Goal: Information Seeking & Learning: Learn about a topic

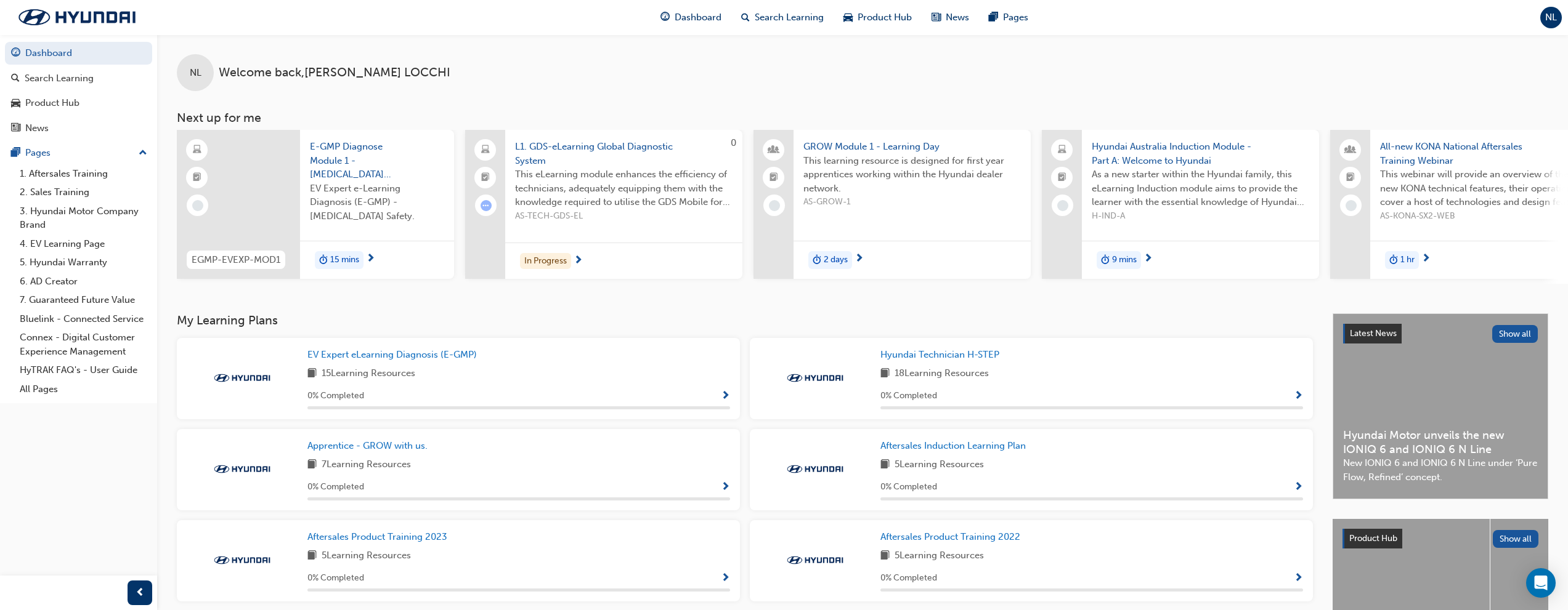
click at [344, 143] on span "E-GMP Diagnose Module 1 - [MEDICAL_DATA] Safety" at bounding box center [377, 160] width 134 height 42
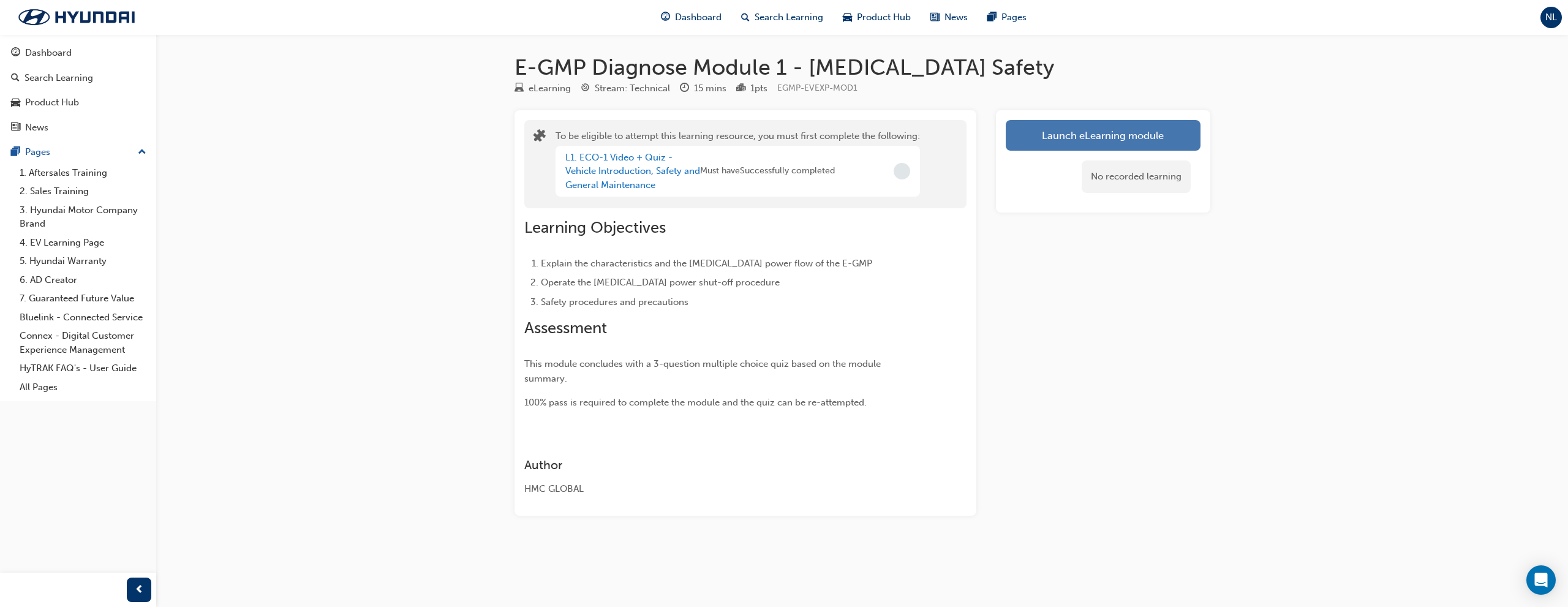
click at [1055, 135] on button "Launch eLearning module" at bounding box center [1103, 135] width 195 height 31
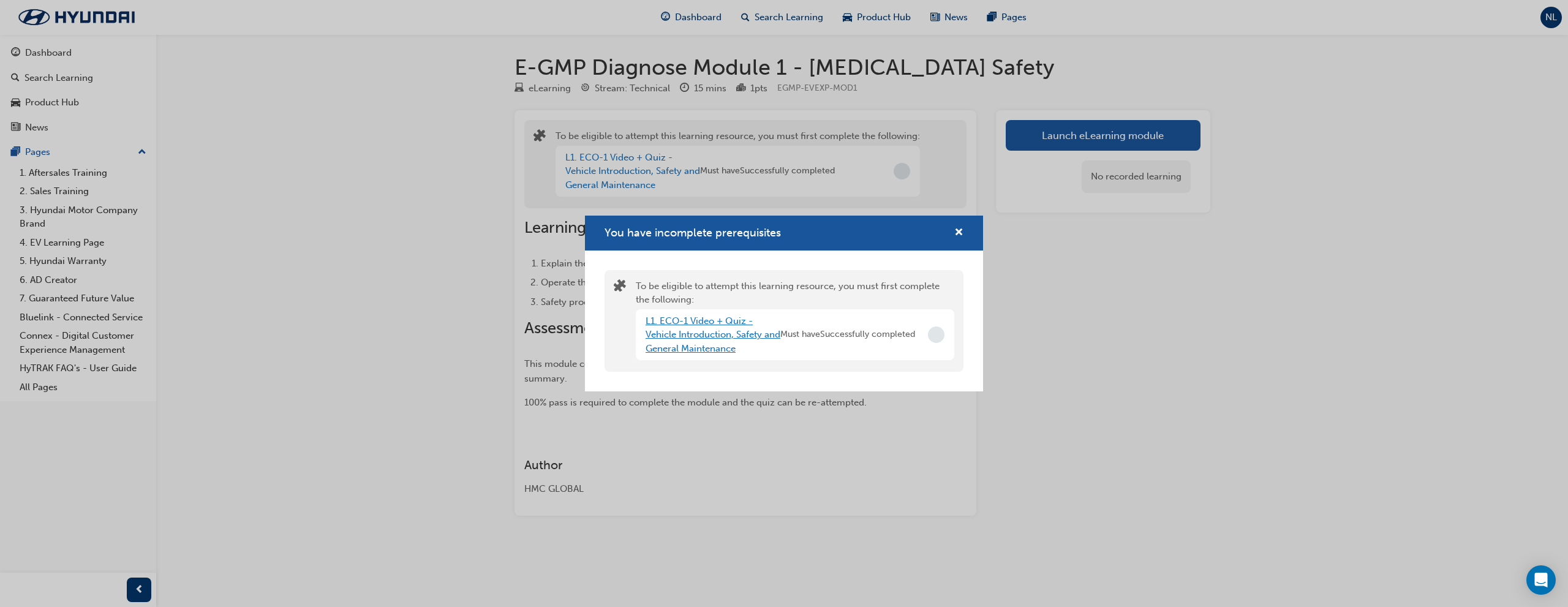
click at [744, 326] on link "L1. ECO-1 Video + Quiz - Vehicle Introduction, Safety and General Maintenance" at bounding box center [713, 335] width 135 height 38
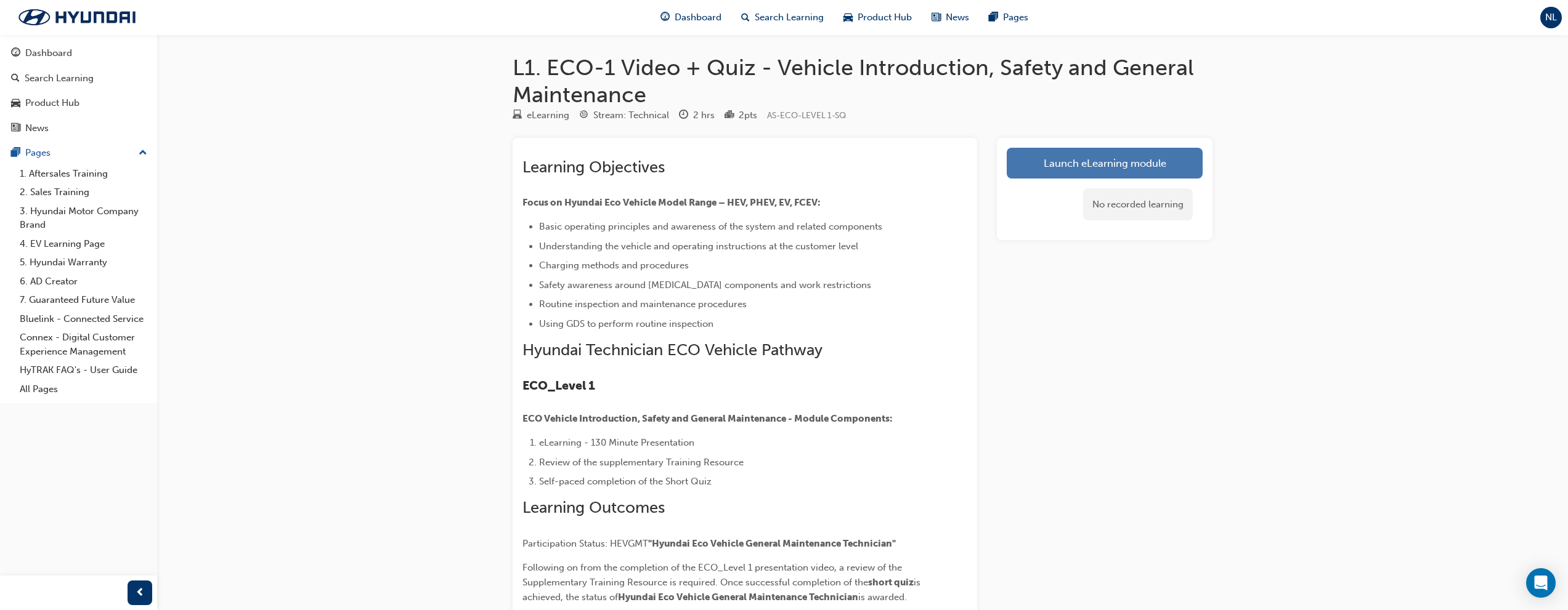
click at [1065, 155] on link "Launch eLearning module" at bounding box center [1104, 163] width 196 height 31
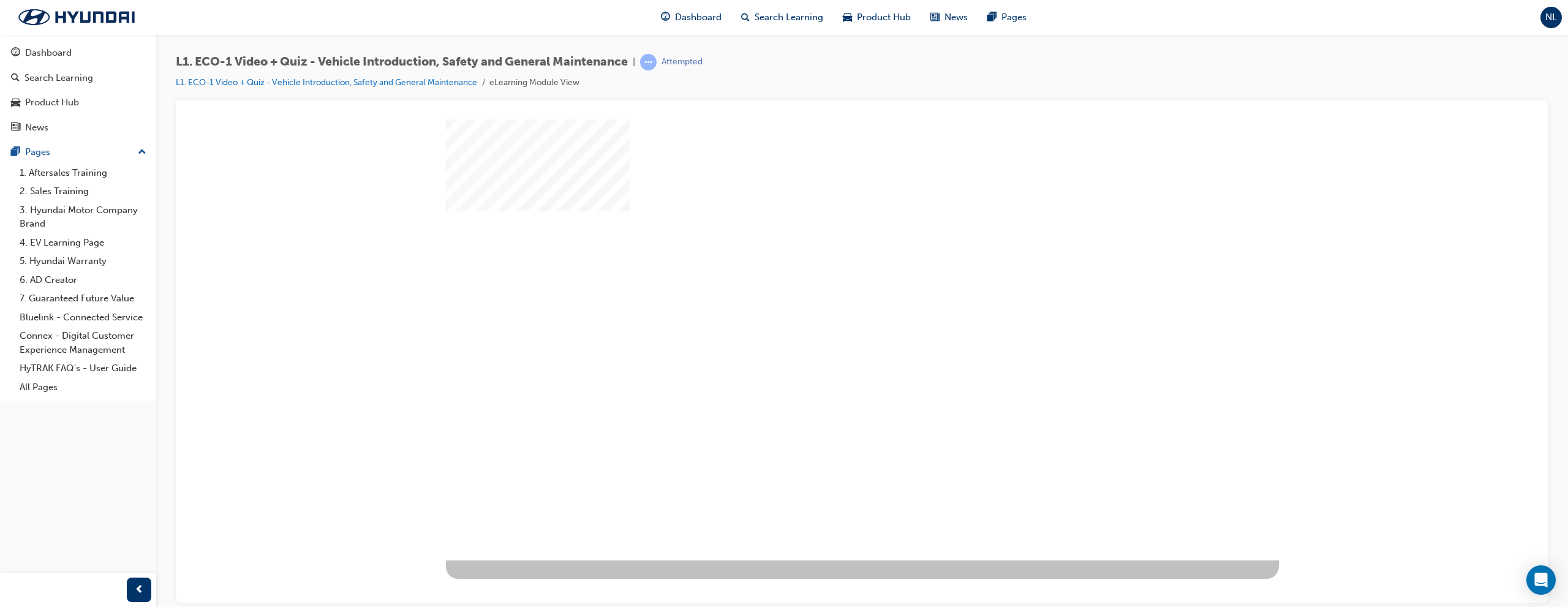
click at [1407, 124] on div at bounding box center [862, 124] width 1343 height 0
click at [827, 304] on div "play" at bounding box center [827, 304] width 0 height 0
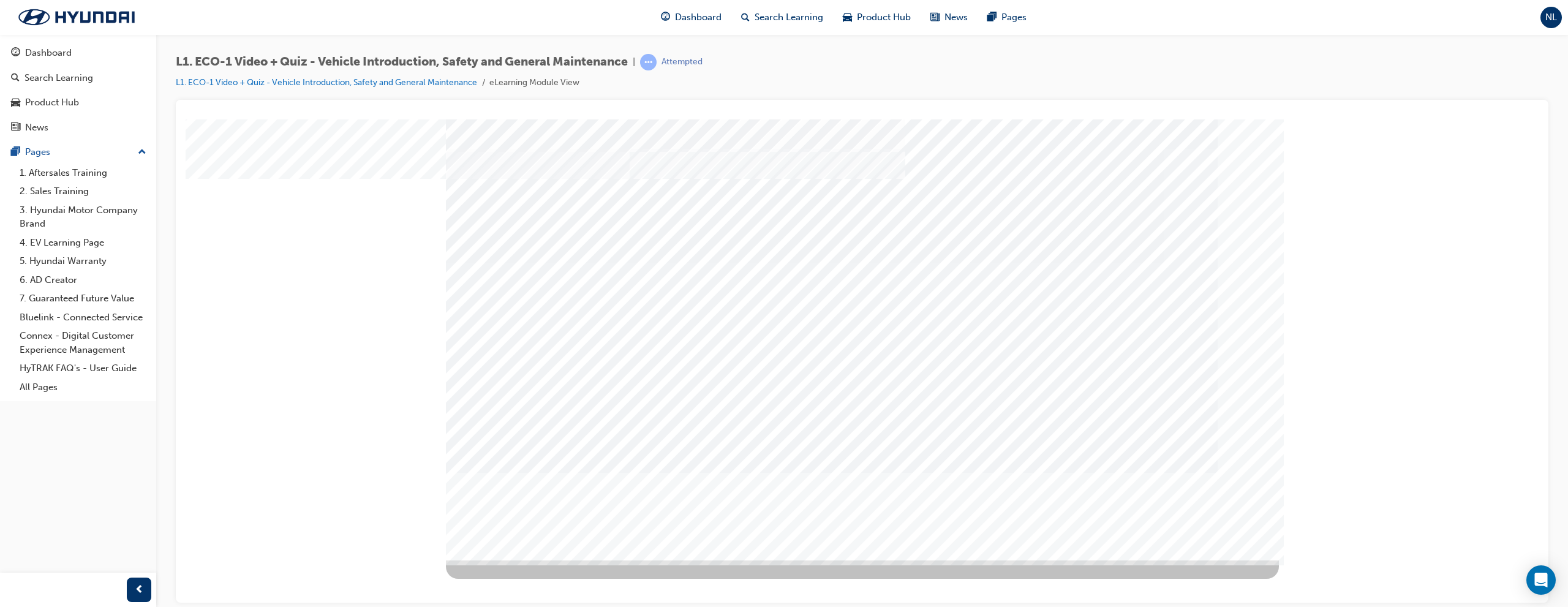
click at [1401, 124] on div at bounding box center [862, 124] width 1343 height 0
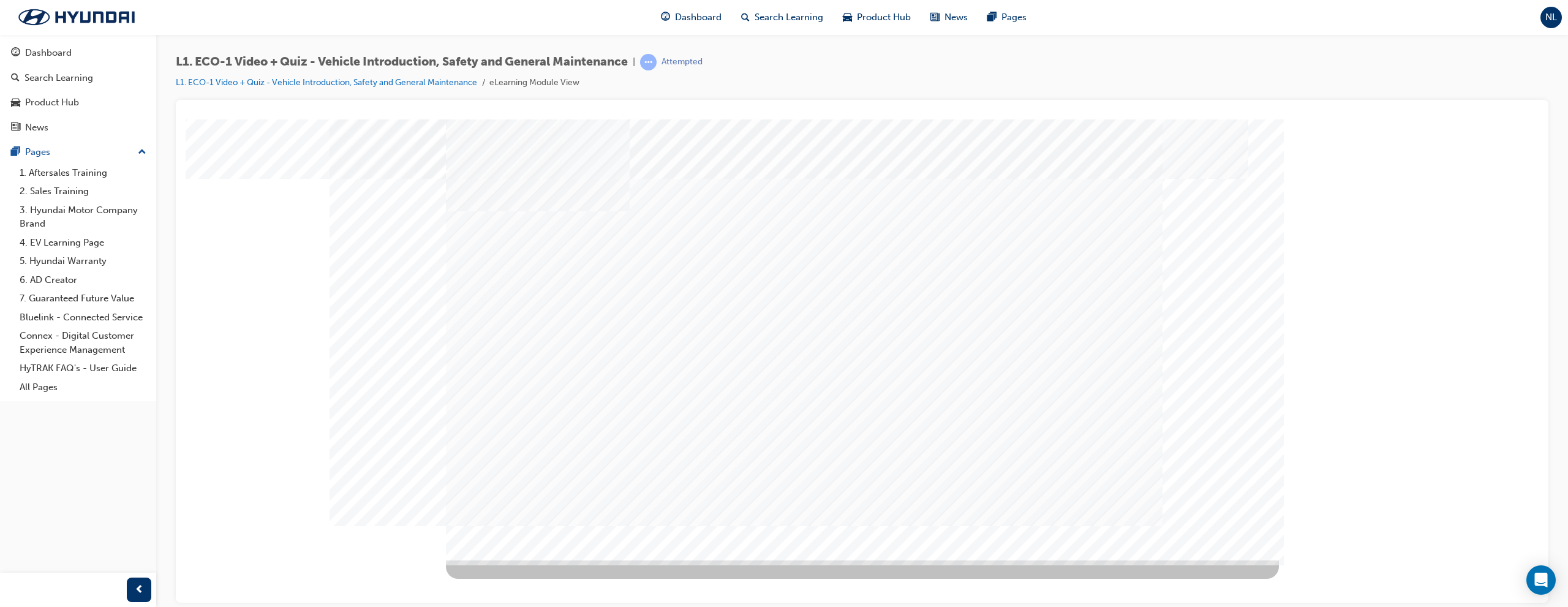
click at [1401, 124] on div at bounding box center [862, 124] width 1343 height 0
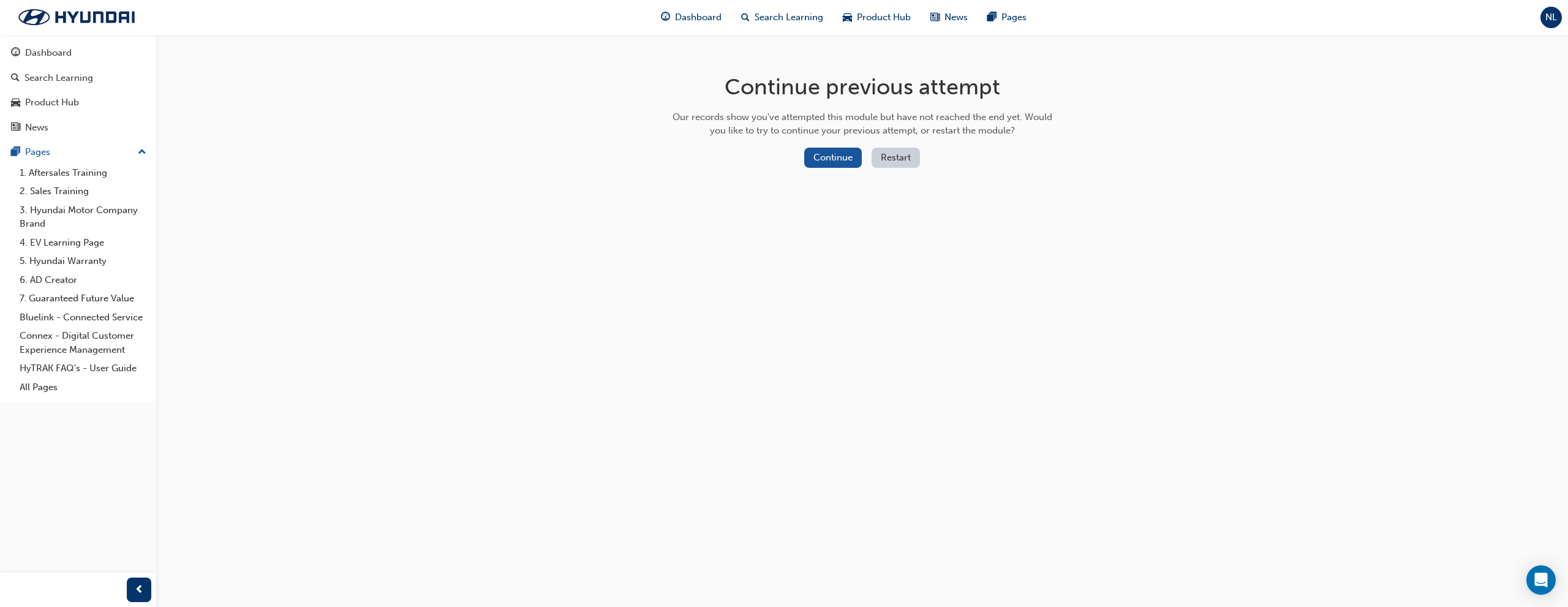
click at [802, 166] on div "Continue Restart" at bounding box center [862, 160] width 388 height 25
click at [812, 160] on button "Continue" at bounding box center [833, 158] width 57 height 20
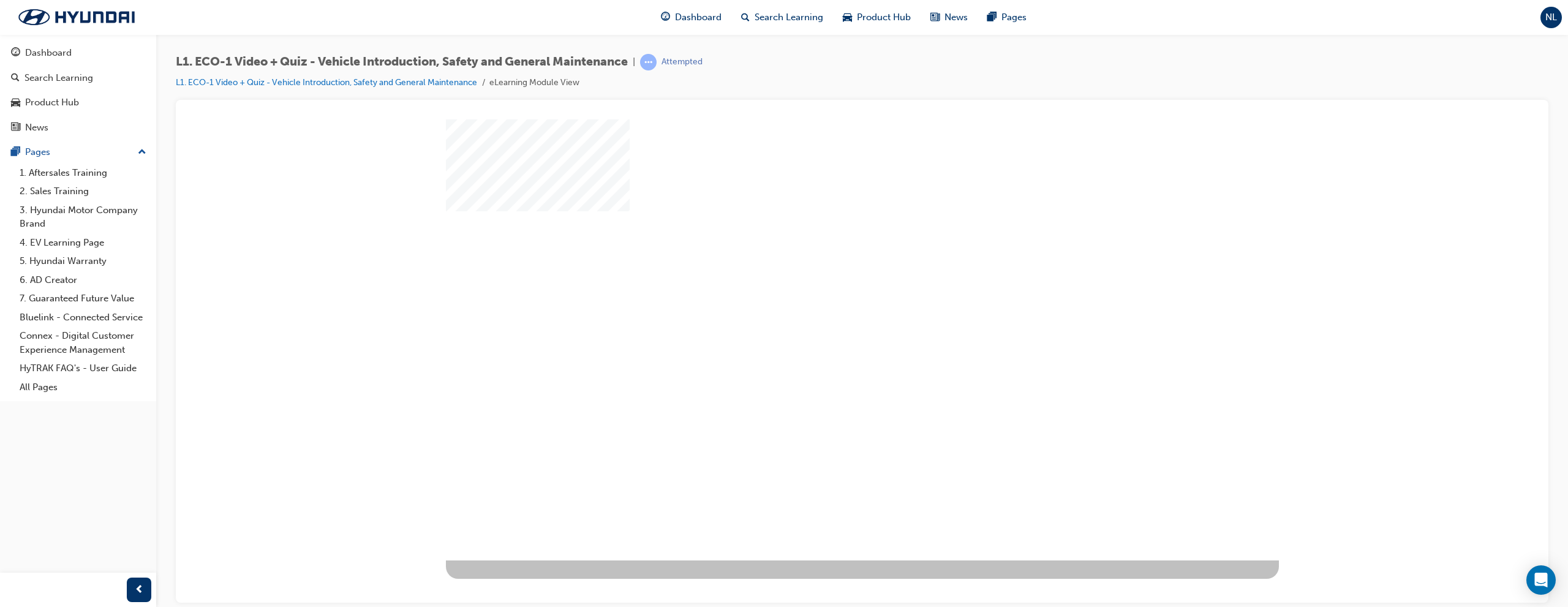
click at [827, 304] on div "play" at bounding box center [827, 304] width 0 height 0
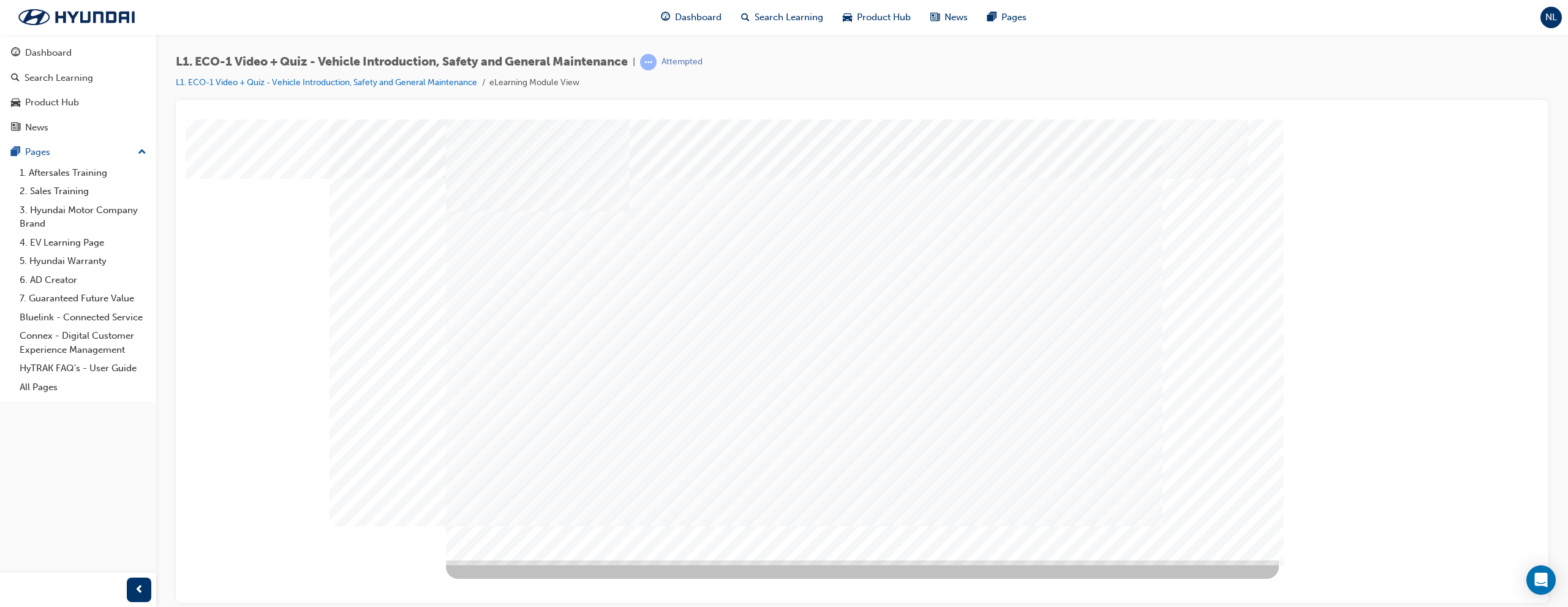
click at [1420, 124] on div at bounding box center [862, 124] width 1343 height 0
click at [1370, 124] on div at bounding box center [862, 124] width 1343 height 0
drag, startPoint x: 854, startPoint y: 176, endPoint x: 1392, endPoint y: 265, distance: 545.3
click at [1392, 124] on div at bounding box center [862, 124] width 1343 height 0
